Goal: Task Accomplishment & Management: Manage account settings

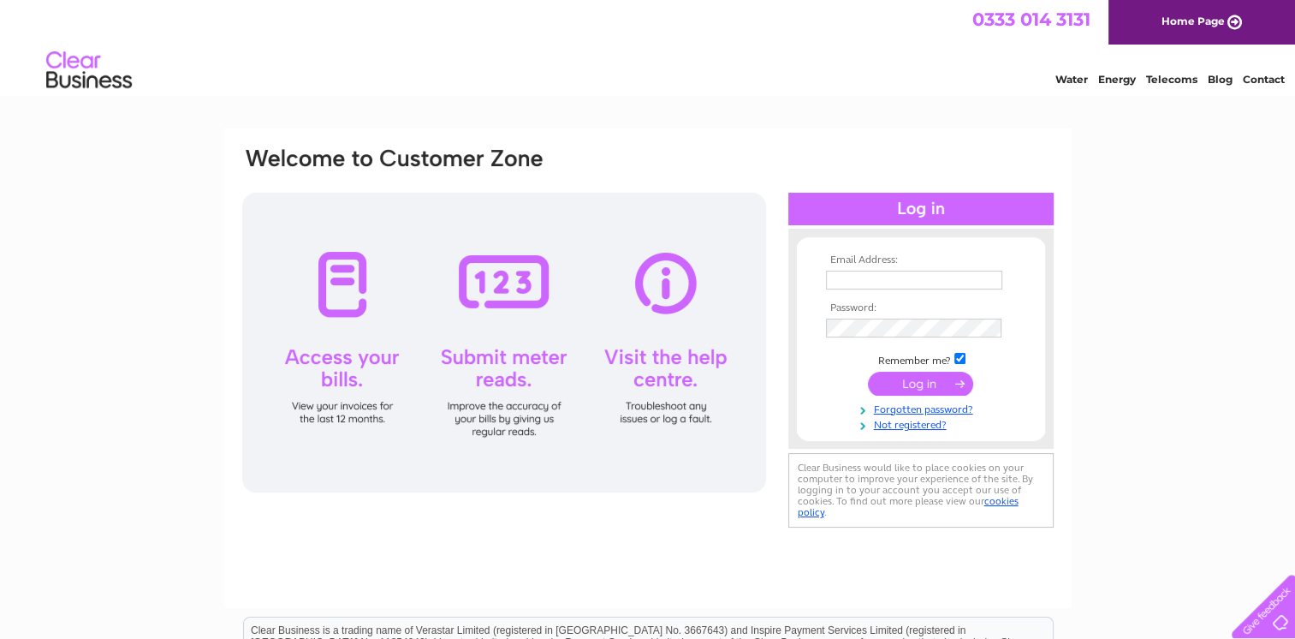
type input "[EMAIL_ADDRESS][DOMAIN_NAME]"
click at [919, 382] on input "submit" at bounding box center [920, 383] width 105 height 24
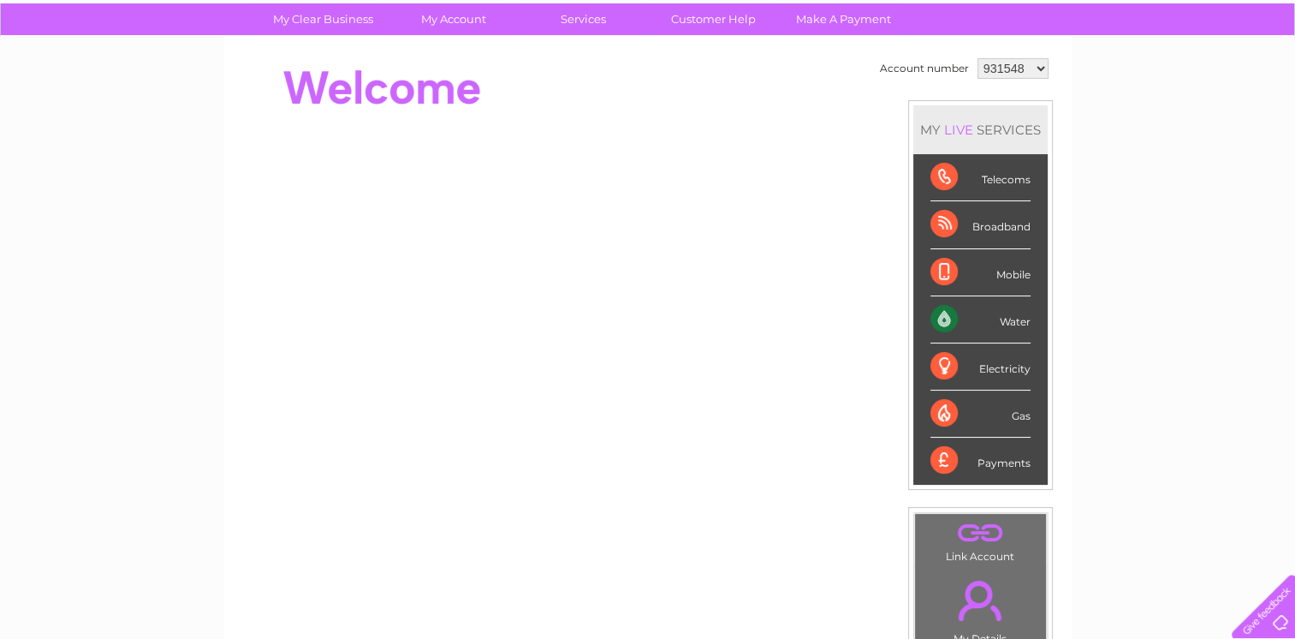
scroll to position [86, 0]
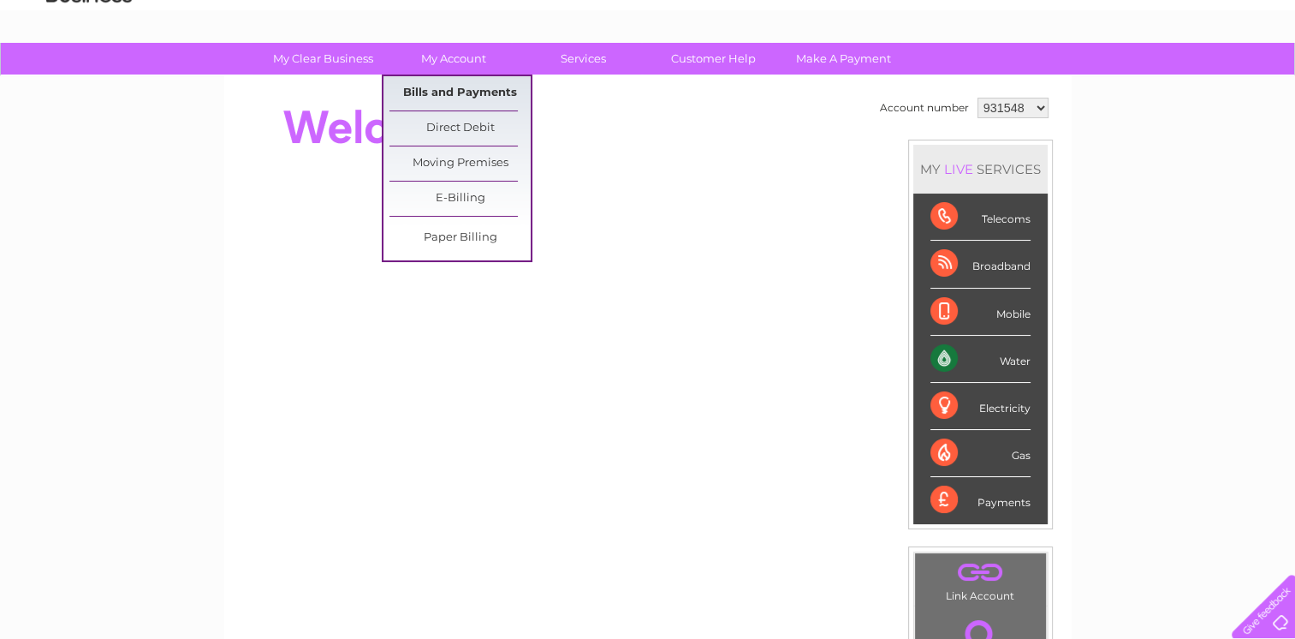
click at [440, 87] on link "Bills and Payments" at bounding box center [459, 93] width 141 height 34
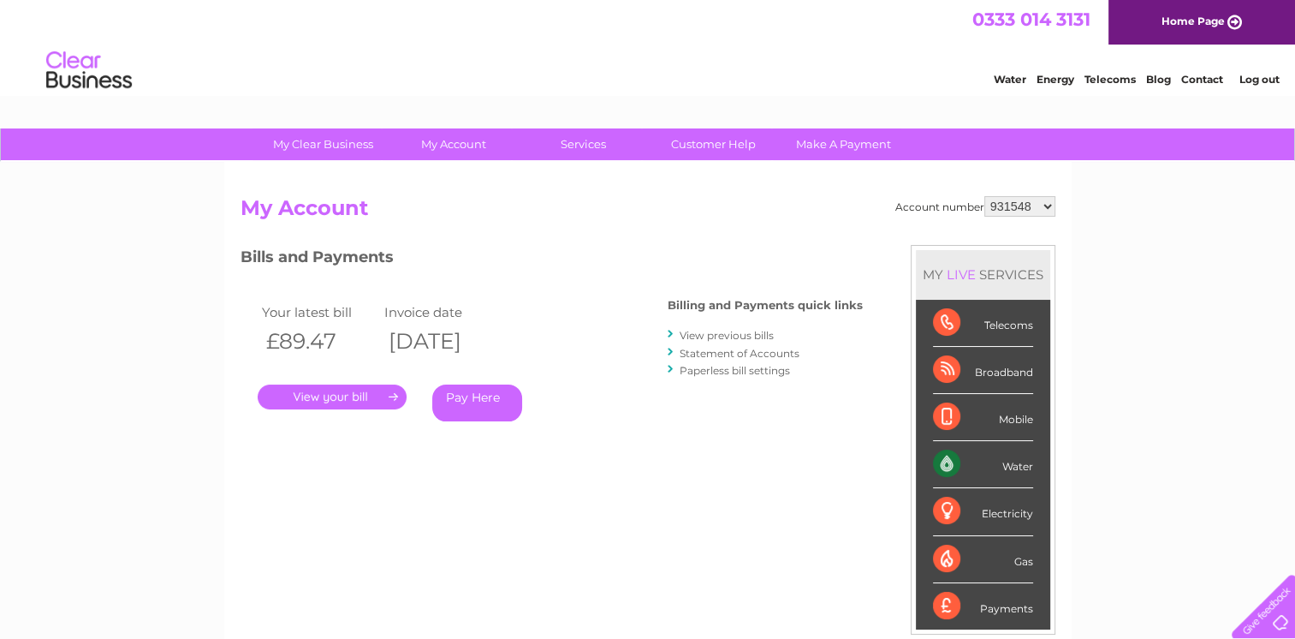
click at [344, 395] on link "." at bounding box center [332, 396] width 149 height 25
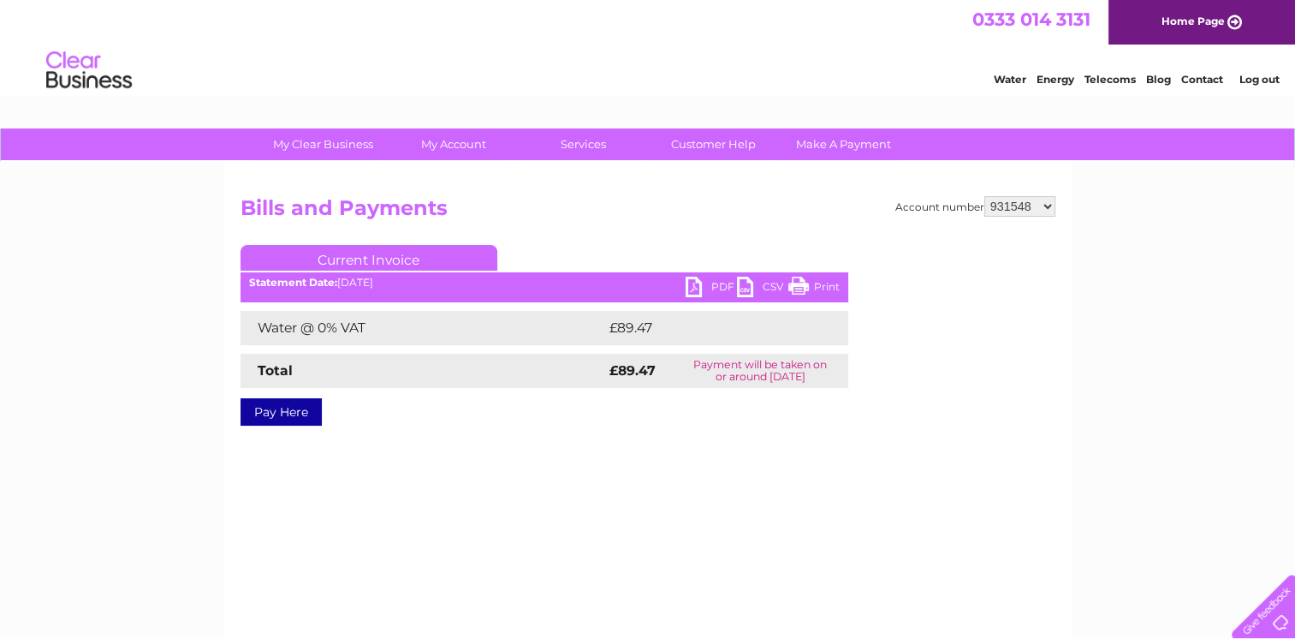
click at [694, 288] on link "PDF" at bounding box center [711, 288] width 51 height 25
click at [864, 63] on div "Water Energy Telecoms Blog Contact Log out" at bounding box center [647, 73] width 1295 height 56
click at [1050, 201] on select "931548 1081081" at bounding box center [1019, 206] width 71 height 21
select select "1081081"
click at [984, 196] on select "931548 1081081" at bounding box center [1019, 206] width 71 height 21
